Goal: Information Seeking & Learning: Check status

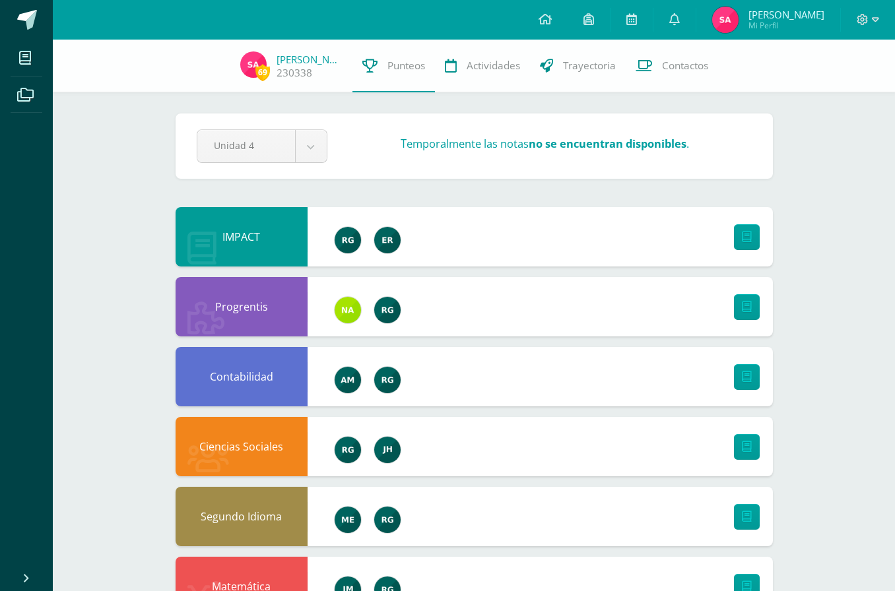
scroll to position [3, 0]
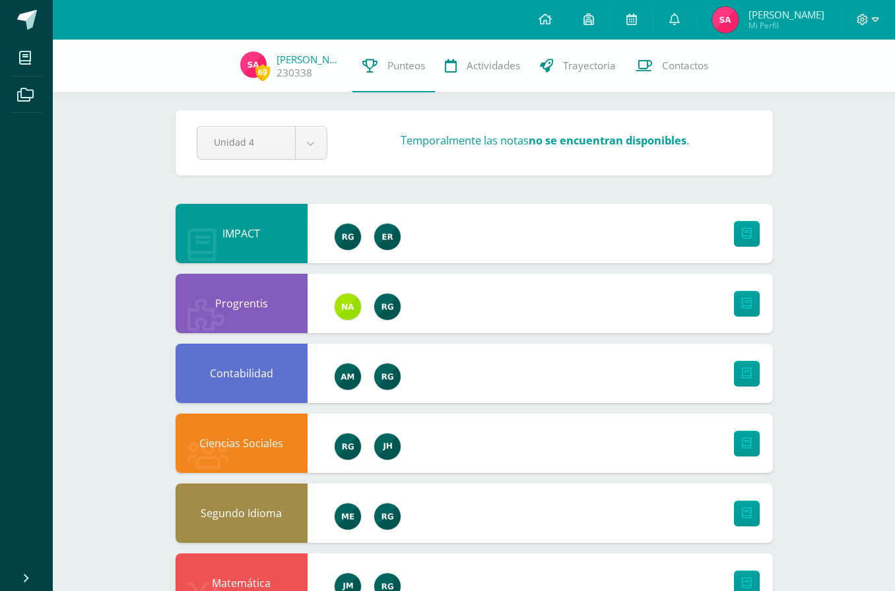
click at [683, 13] on link at bounding box center [674, 20] width 42 height 40
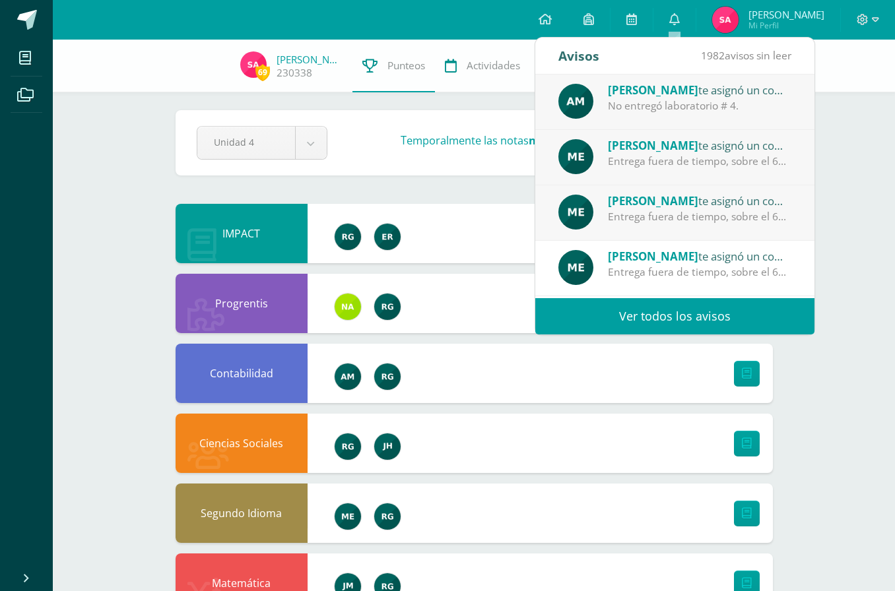
click at [762, 49] on span "1982 avisos sin leer" at bounding box center [746, 55] width 90 height 15
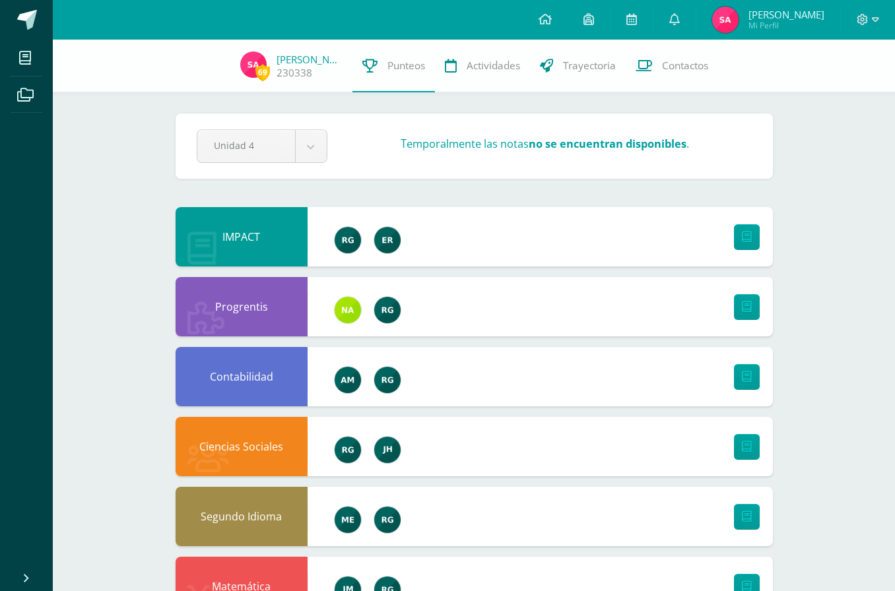
scroll to position [3, 0]
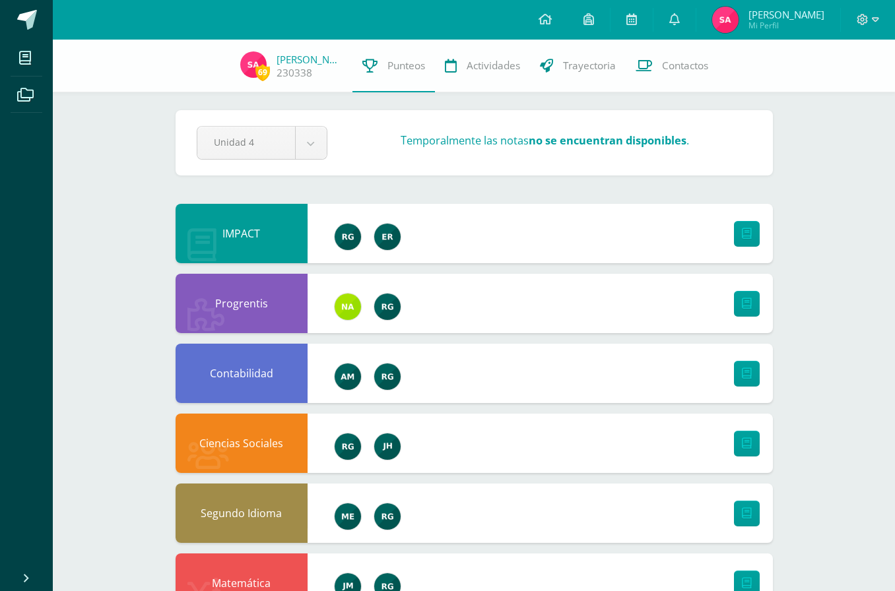
click at [677, 18] on icon at bounding box center [674, 19] width 11 height 12
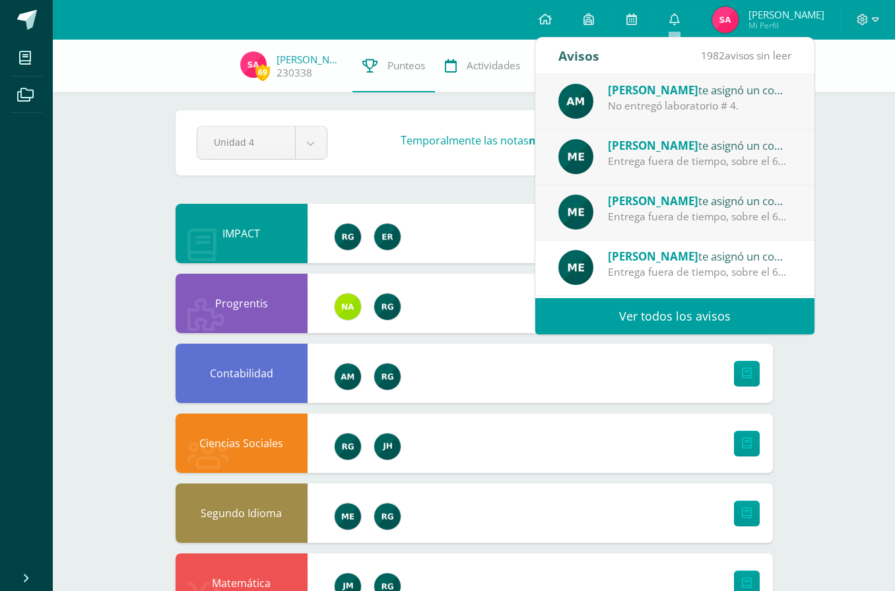
click at [679, 11] on link at bounding box center [674, 20] width 42 height 40
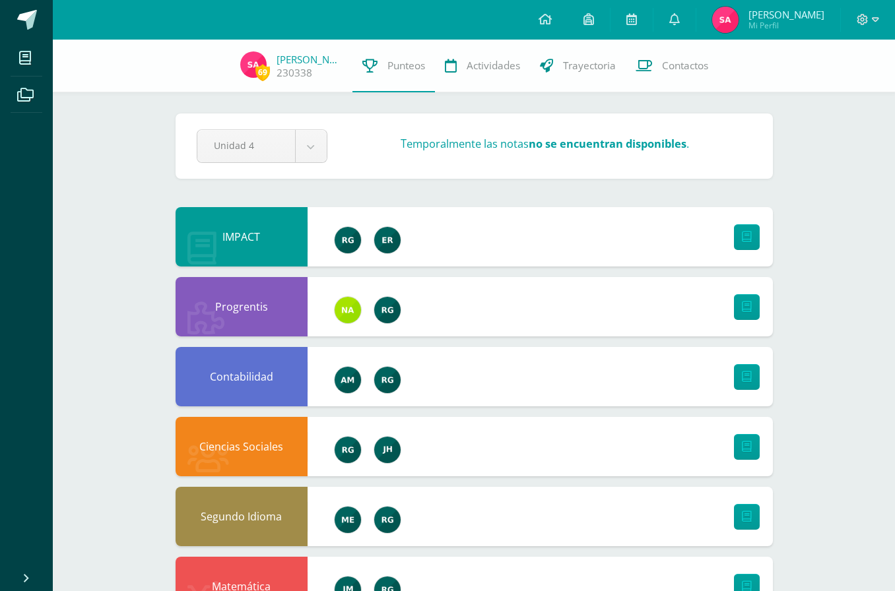
scroll to position [3, 0]
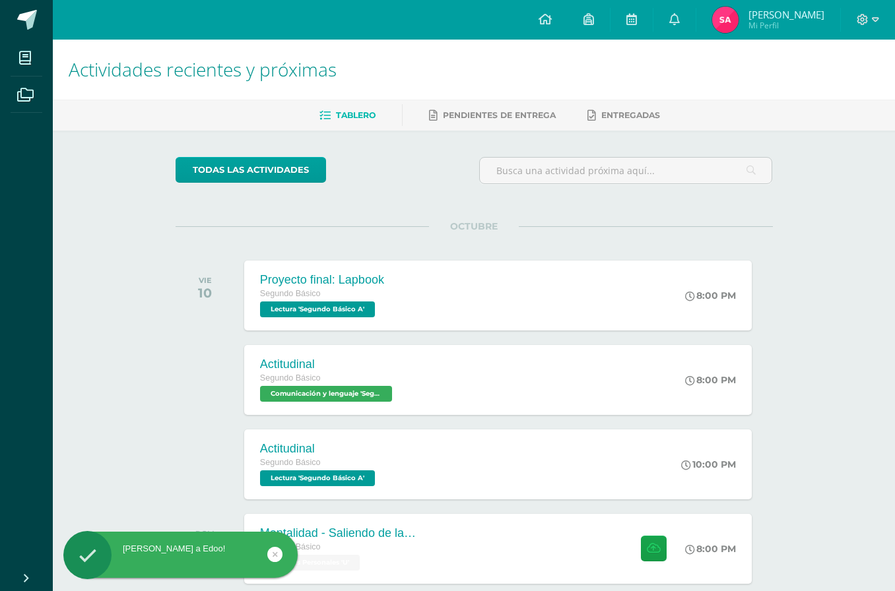
click at [672, 24] on icon at bounding box center [674, 19] width 11 height 12
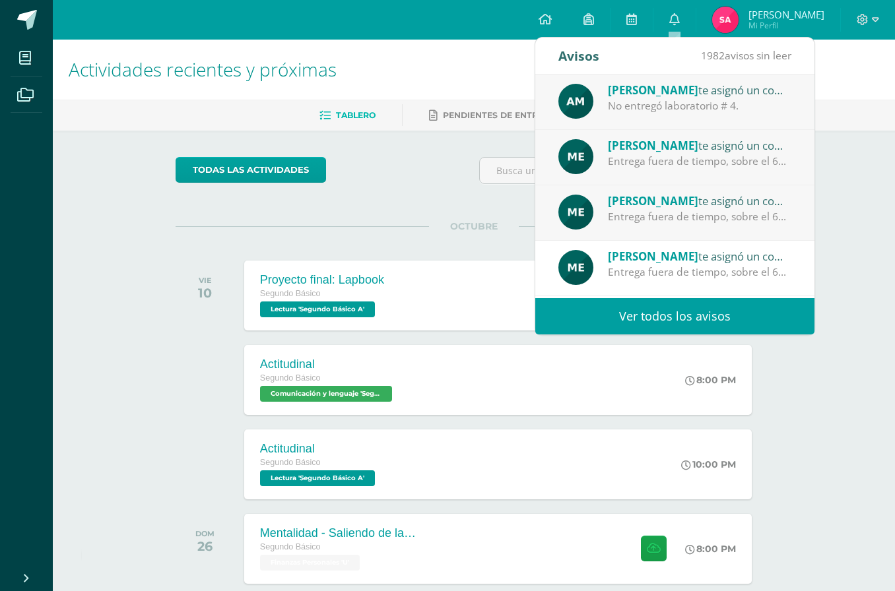
click at [687, 20] on link at bounding box center [674, 20] width 42 height 40
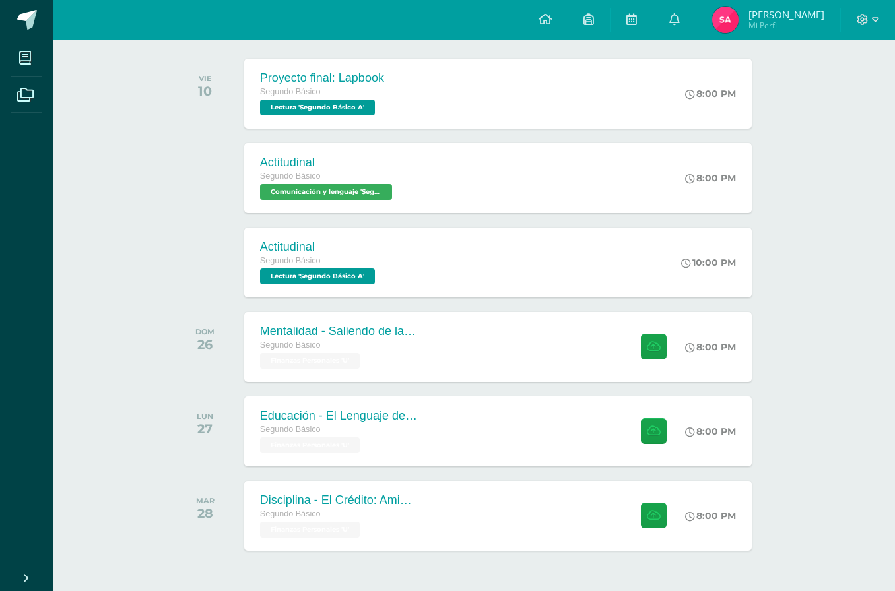
scroll to position [201, 0]
